Goal: Task Accomplishment & Management: Use online tool/utility

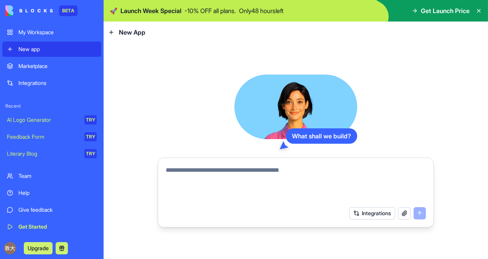
click at [45, 31] on div "My Workspace" at bounding box center [57, 32] width 78 height 8
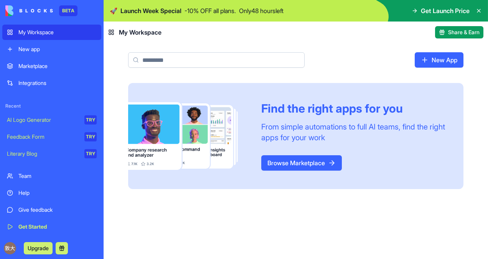
click at [41, 48] on div "New app" at bounding box center [57, 49] width 78 height 8
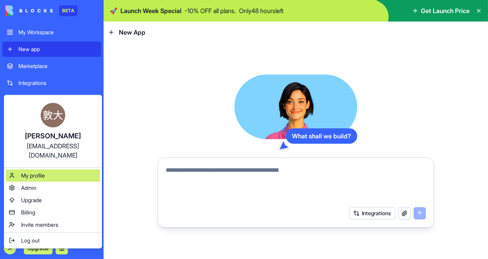
click at [44, 172] on span "My profile" at bounding box center [33, 176] width 24 height 8
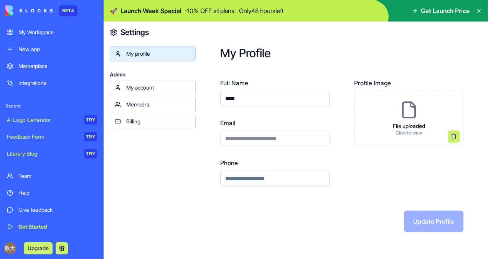
click at [164, 107] on div "Members" at bounding box center [158, 105] width 65 height 8
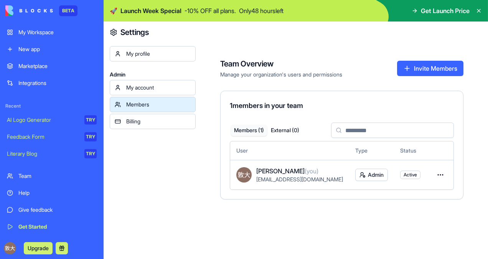
click at [173, 89] on div "My account" at bounding box center [158, 88] width 65 height 8
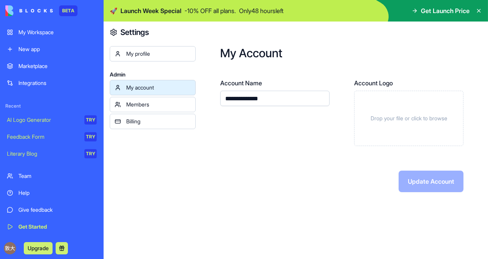
click at [173, 59] on link "My profile" at bounding box center [153, 53] width 86 height 15
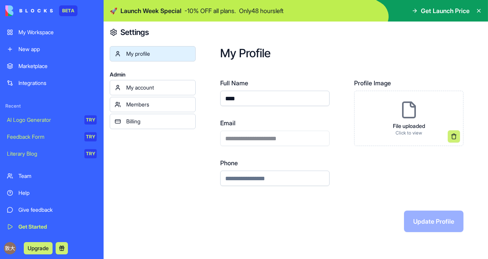
click at [142, 31] on h4 "Settings" at bounding box center [135, 32] width 28 height 11
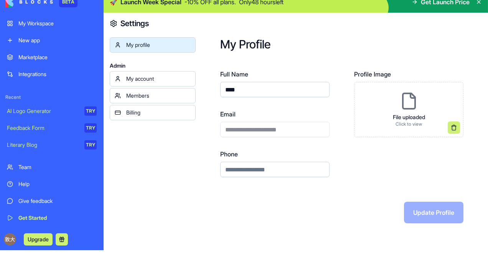
scroll to position [9, 0]
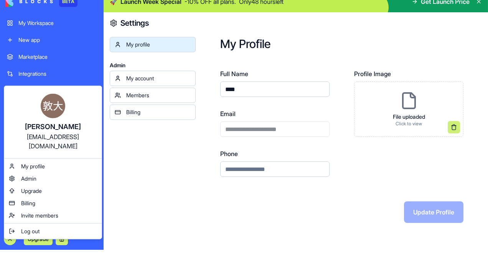
click at [48, 238] on html "**********" at bounding box center [244, 120] width 488 height 259
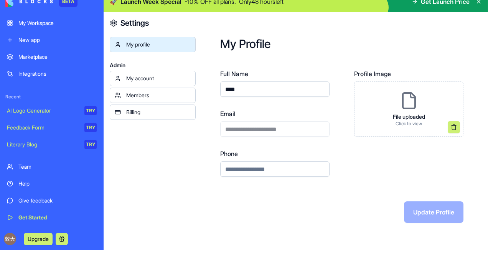
click at [46, 238] on button "Upgrade" at bounding box center [38, 239] width 29 height 12
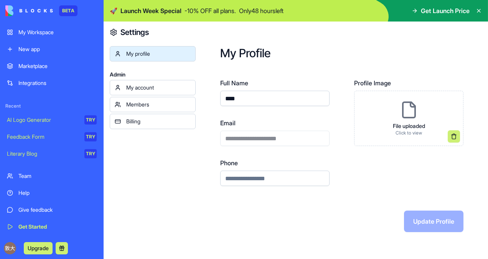
scroll to position [25, 0]
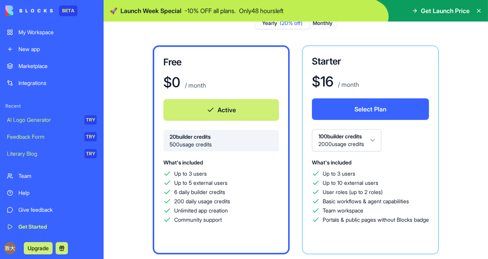
scroll to position [56, 0]
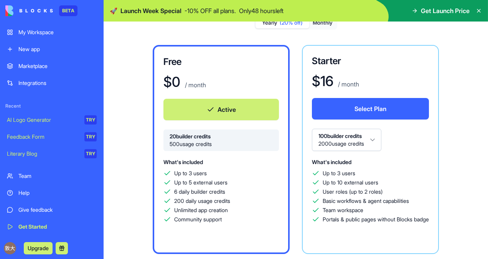
click at [185, 108] on button "Active" at bounding box center [222, 110] width 116 height 22
click at [44, 47] on div "New app" at bounding box center [57, 49] width 78 height 8
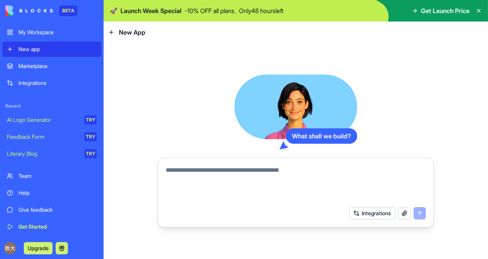
click at [250, 166] on textarea at bounding box center [296, 184] width 260 height 37
click at [371, 210] on button "Integrations" at bounding box center [372, 213] width 46 height 12
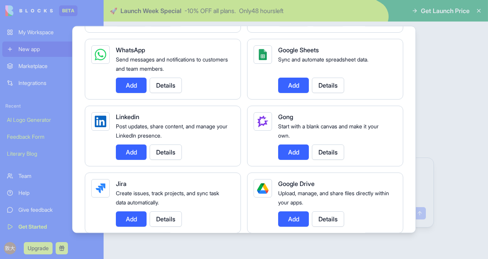
scroll to position [386, 0]
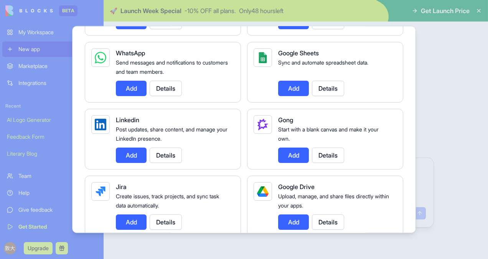
click at [459, 75] on div at bounding box center [244, 129] width 488 height 259
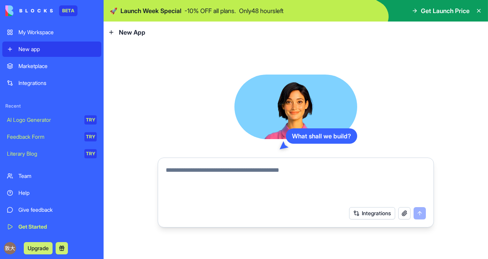
click at [43, 51] on div "New app" at bounding box center [57, 49] width 78 height 8
click at [479, 9] on icon at bounding box center [479, 11] width 6 height 6
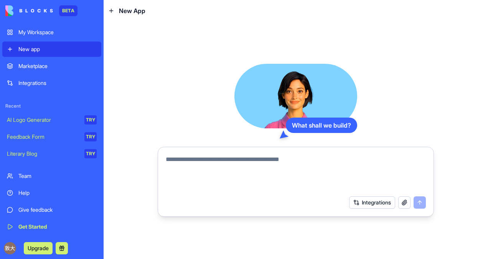
click at [373, 207] on button "Integrations" at bounding box center [372, 202] width 46 height 12
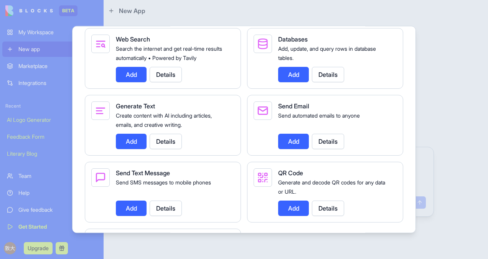
scroll to position [1333, 0]
